Goal: Check status: Check status

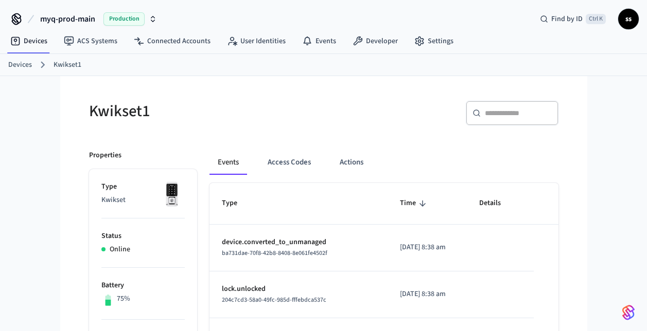
click at [66, 23] on span "myq-prod-main" at bounding box center [67, 19] width 55 height 12
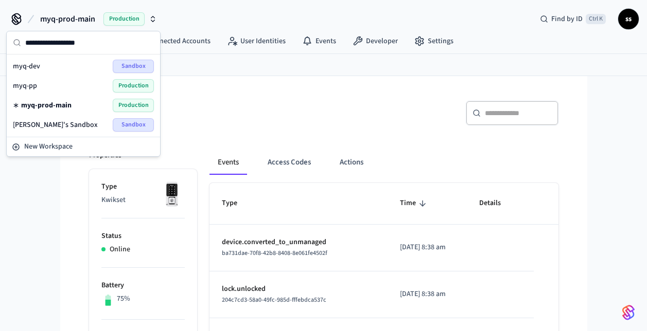
click at [47, 87] on div "myq-pp Production" at bounding box center [83, 85] width 141 height 13
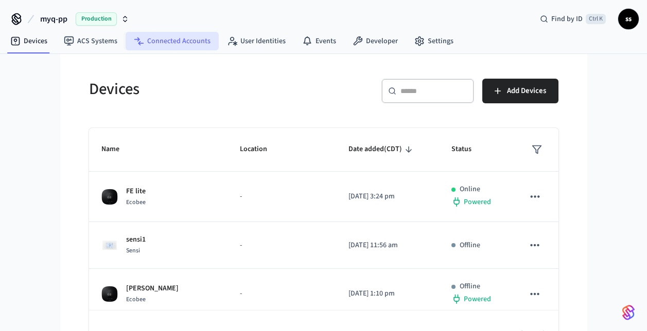
click at [166, 42] on link "Connected Accounts" at bounding box center [172, 41] width 93 height 19
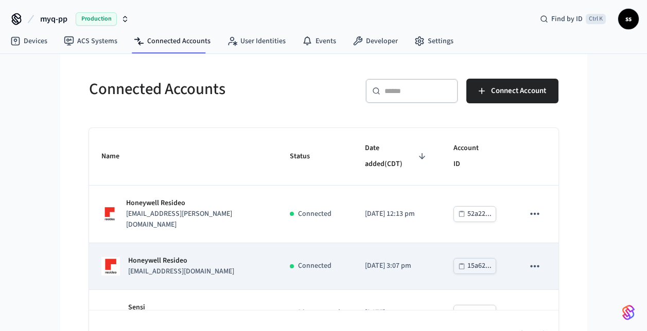
click at [249, 267] on td "Honeywell Resideo [EMAIL_ADDRESS][DOMAIN_NAME]" at bounding box center [183, 266] width 188 height 47
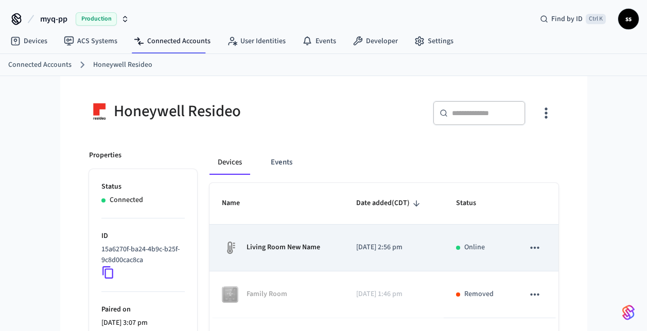
click at [300, 249] on p "Living Room New Name" at bounding box center [284, 247] width 74 height 11
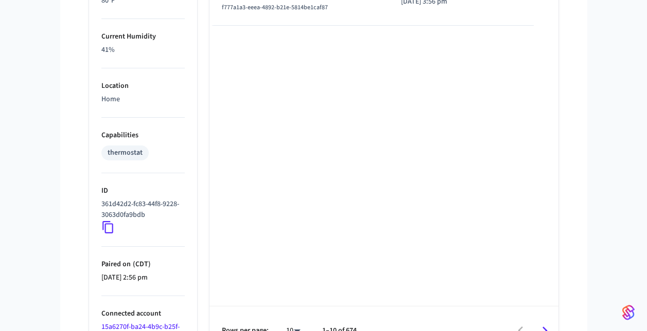
scroll to position [692, 0]
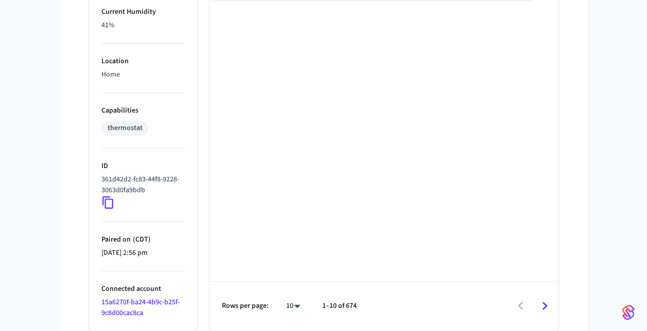
click at [105, 205] on icon at bounding box center [107, 203] width 11 height 12
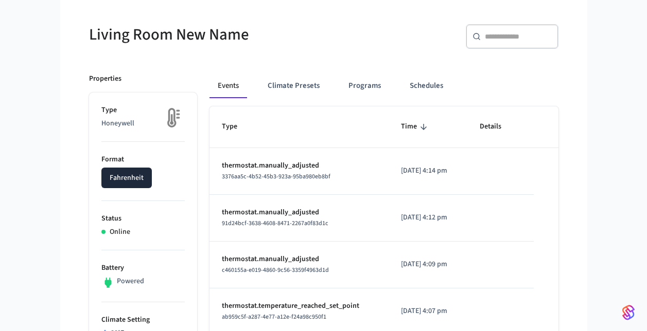
scroll to position [76, 0]
